Goal: Task Accomplishment & Management: Manage account settings

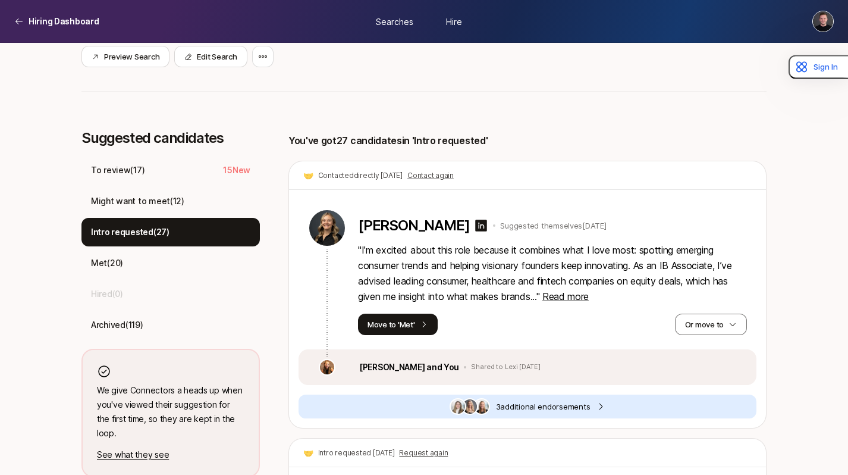
scroll to position [261, 0]
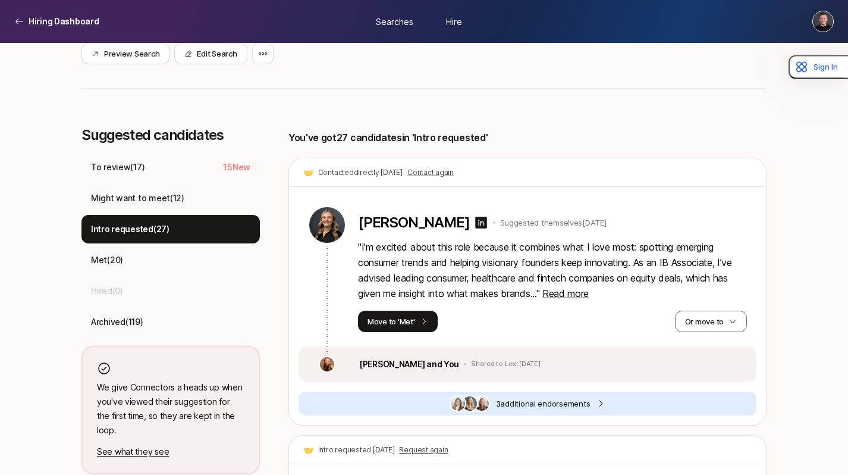
click at [134, 228] on p "Intro requested ( 27 )" at bounding box center [130, 229] width 79 height 14
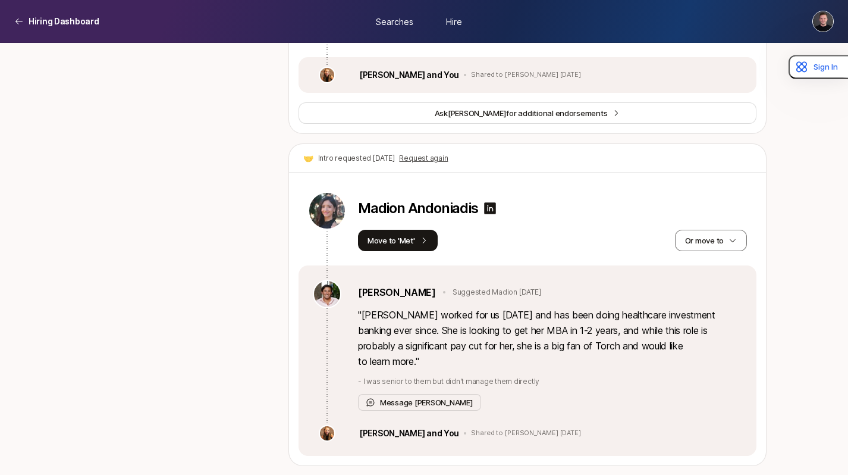
scroll to position [4962, 0]
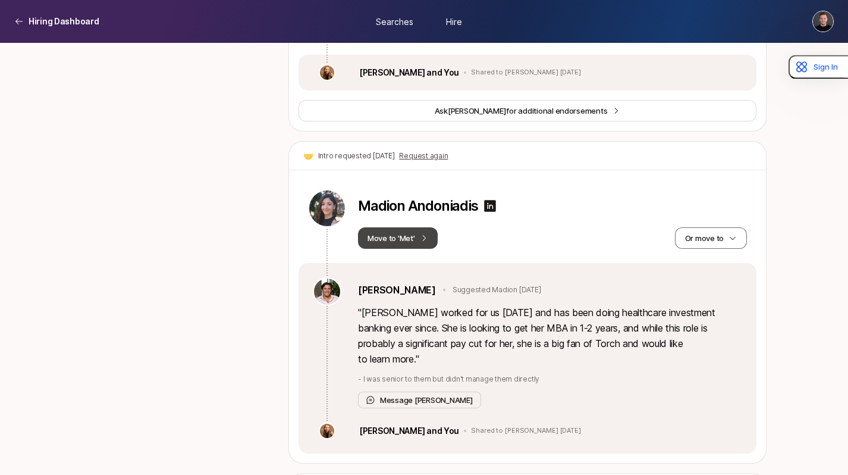
click at [422, 228] on button "Move to 'Met'" at bounding box center [398, 237] width 80 height 21
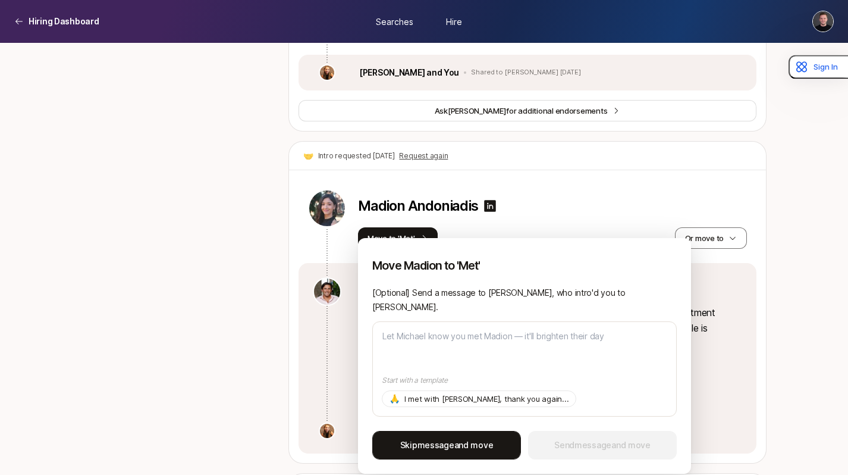
click at [476, 447] on span "Skip message and move" at bounding box center [446, 445] width 93 height 14
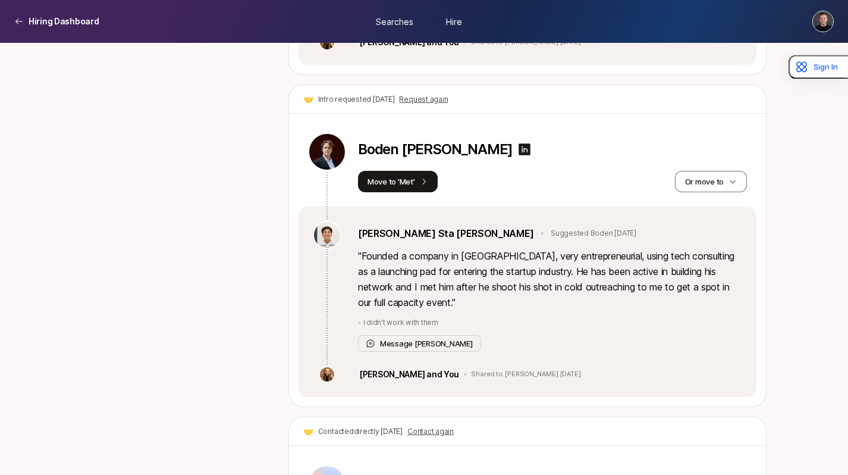
scroll to position [6000, 0]
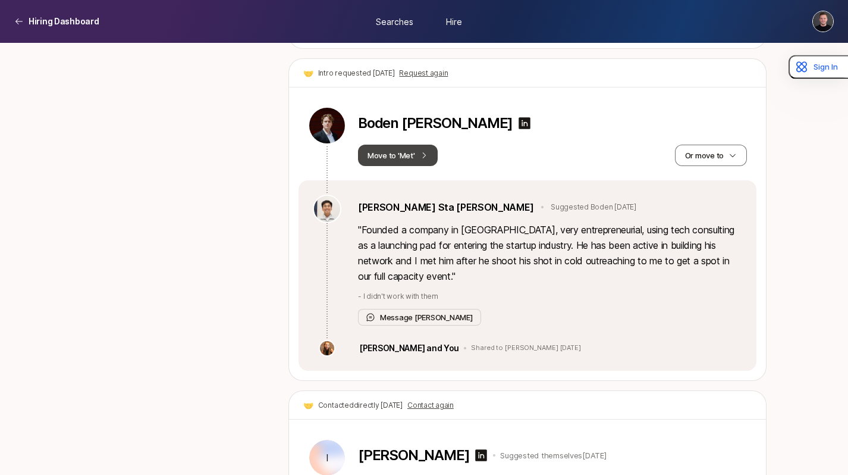
click at [402, 145] on button "Move to 'Met'" at bounding box center [398, 155] width 80 height 21
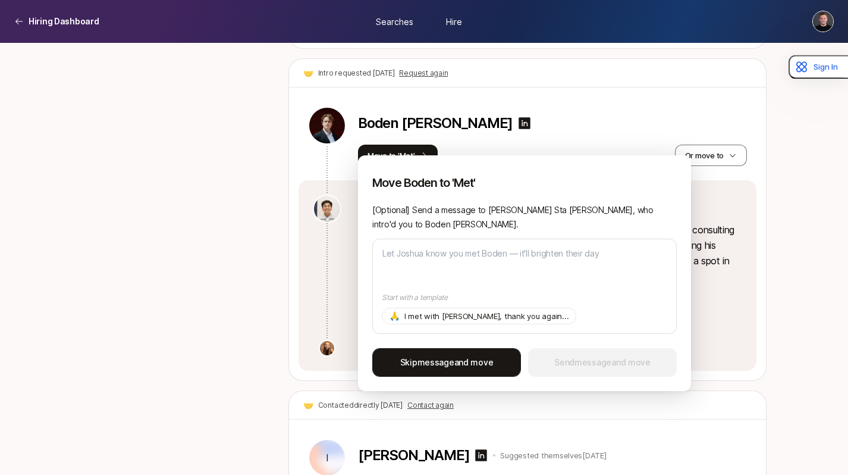
click at [453, 357] on span "message" at bounding box center [436, 362] width 37 height 10
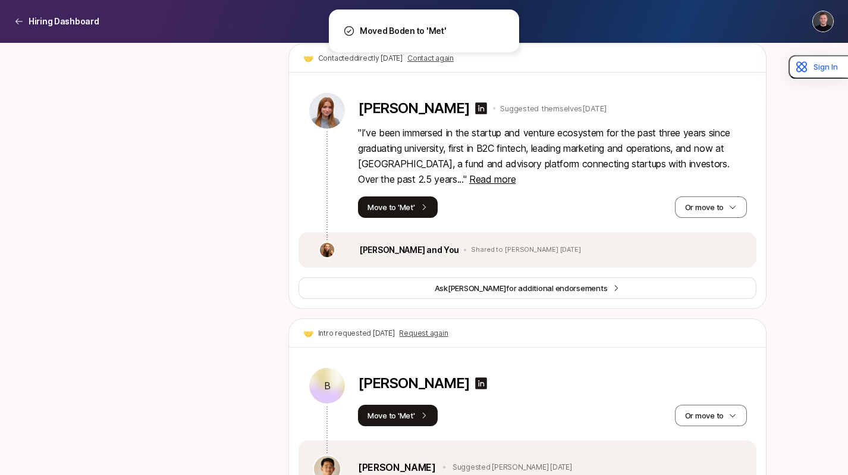
scroll to position [6308, 0]
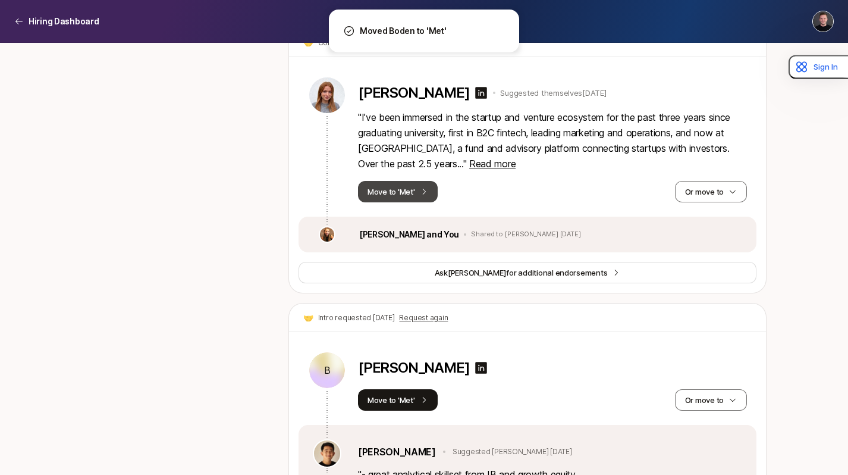
click at [403, 181] on button "Move to 'Met'" at bounding box center [398, 191] width 80 height 21
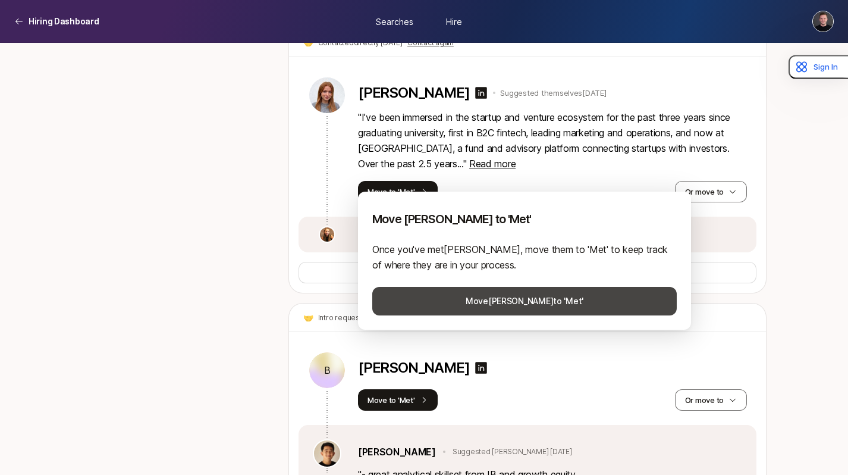
click at [459, 296] on button "Move [PERSON_NAME] to 'Met'" at bounding box center [524, 301] width 305 height 29
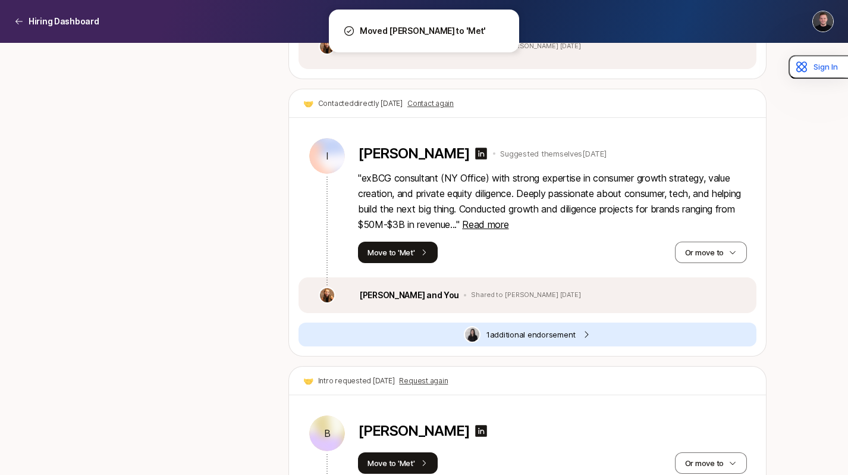
scroll to position [5971, 0]
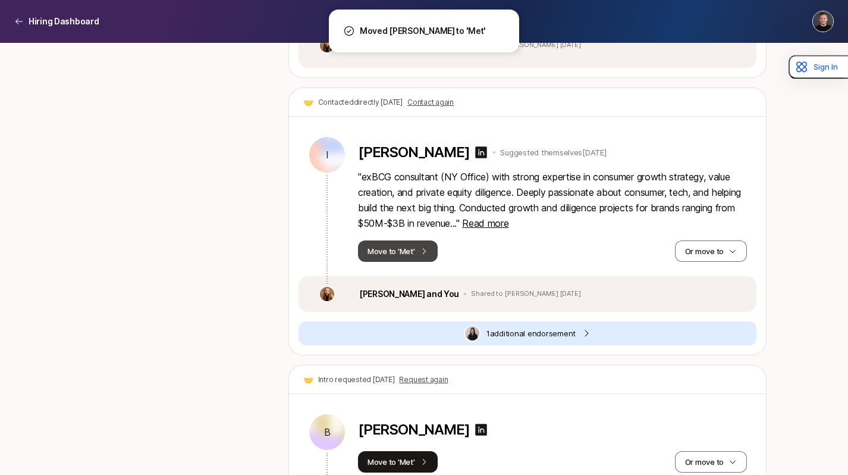
click at [393, 240] on button "Move to 'Met'" at bounding box center [398, 250] width 80 height 21
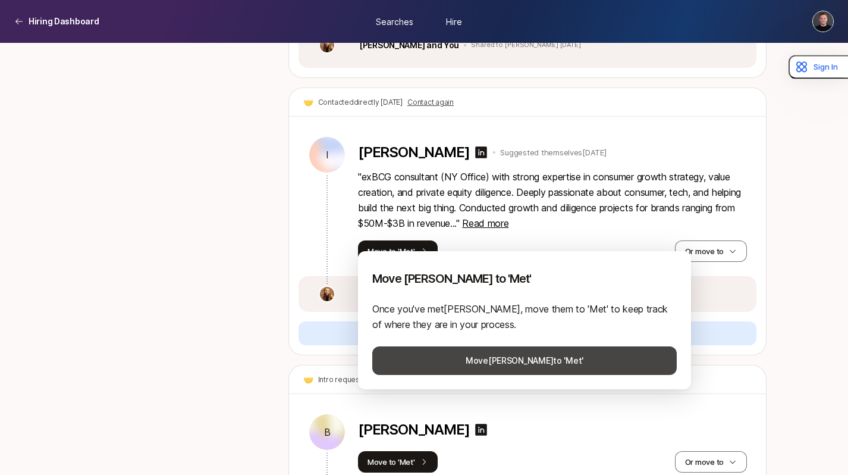
click at [450, 362] on button "Move [PERSON_NAME] to 'Met'" at bounding box center [524, 360] width 305 height 29
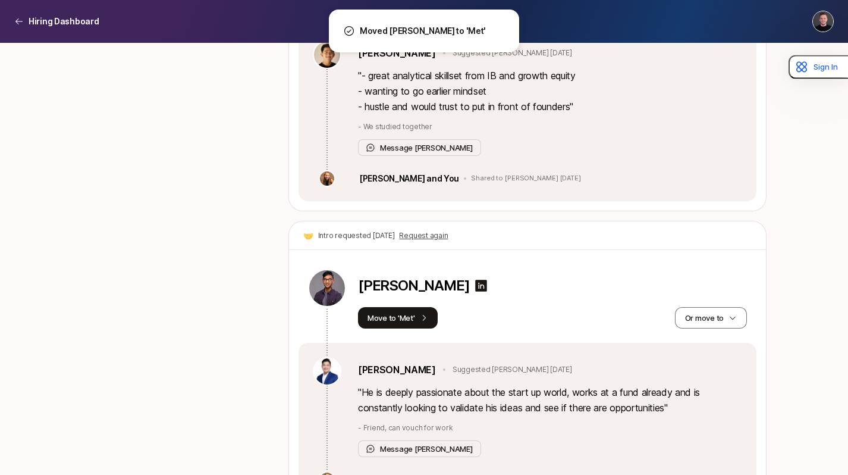
scroll to position [6179, 0]
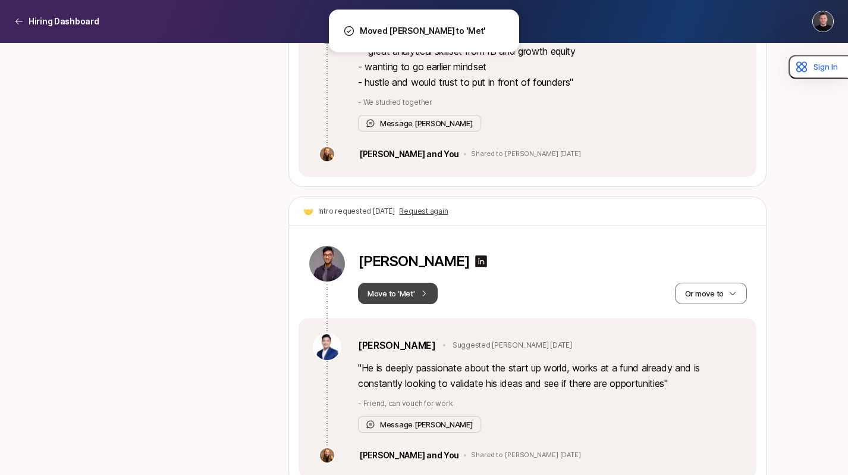
click at [386, 283] on button "Move to 'Met'" at bounding box center [398, 293] width 80 height 21
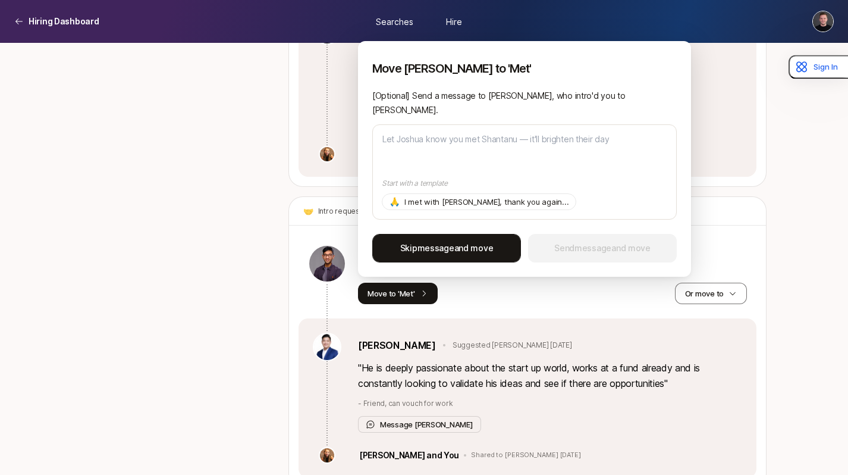
click at [432, 243] on span "message" at bounding box center [436, 248] width 37 height 10
type textarea "x"
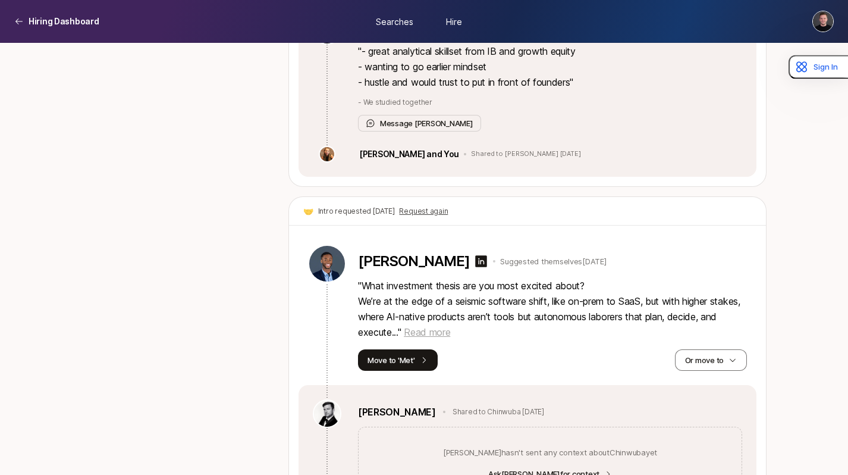
click at [426, 326] on span "Read more" at bounding box center [427, 332] width 46 height 12
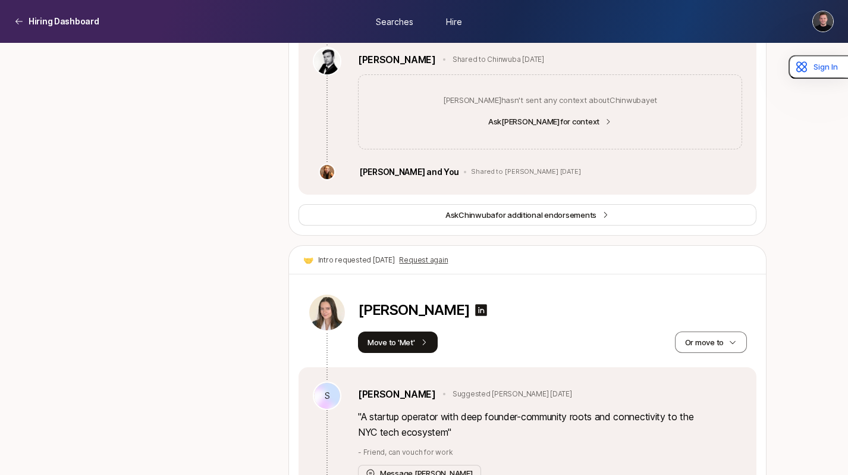
scroll to position [6912, 0]
